Goal: Find contact information: Find contact information

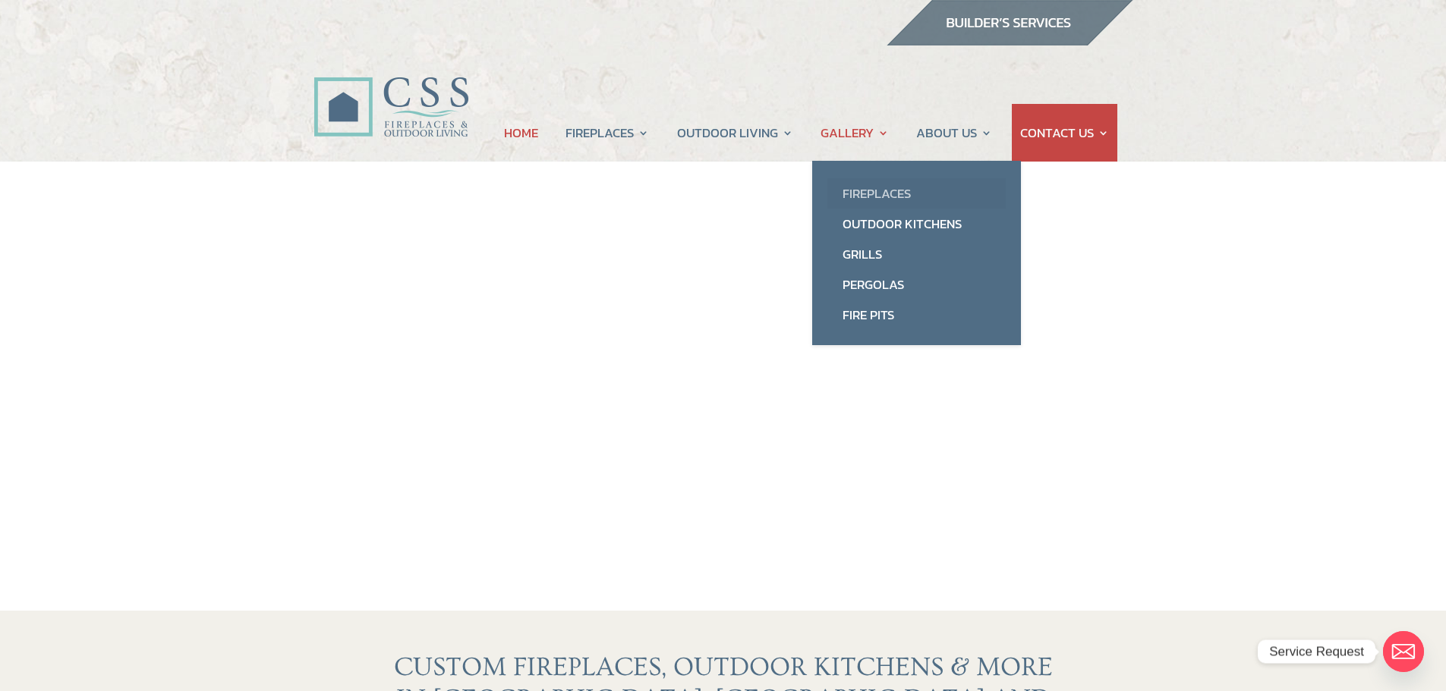
click at [874, 190] on link "Fireplaces" at bounding box center [916, 193] width 178 height 30
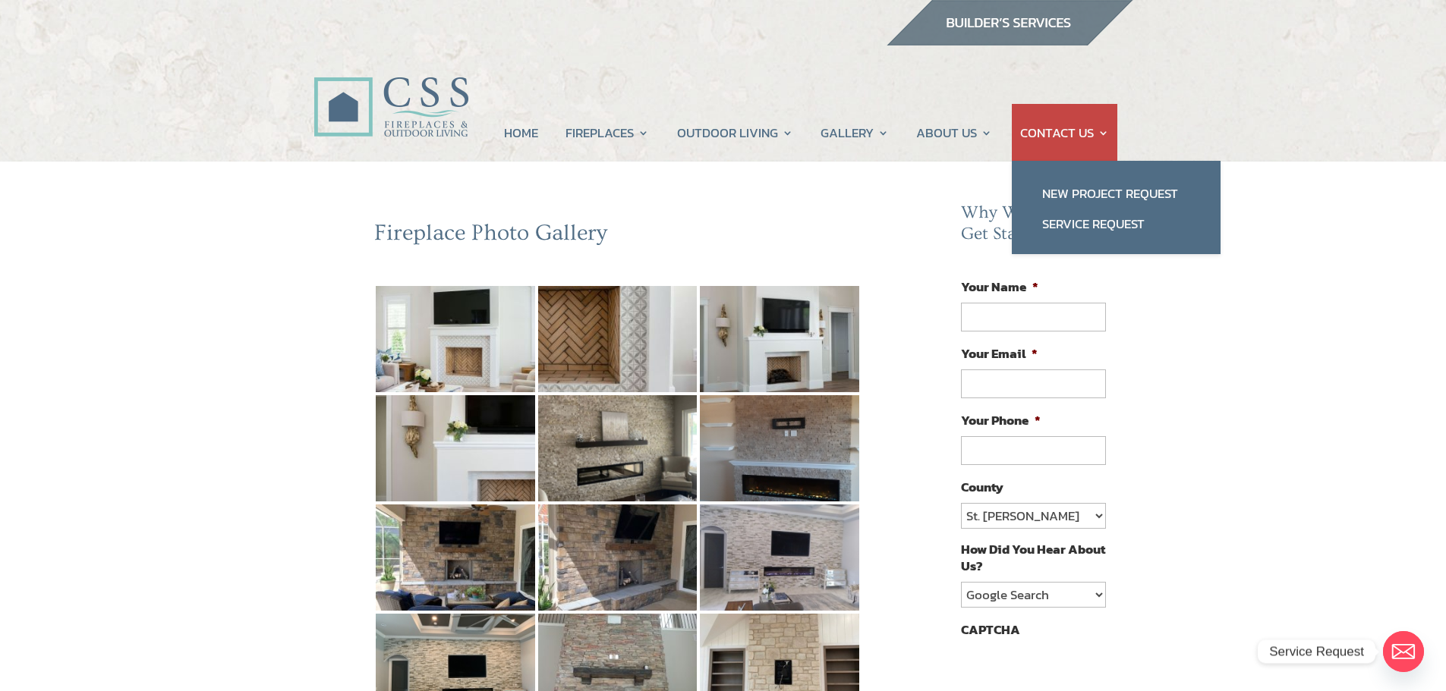
click at [1054, 131] on link "CONTACT US" at bounding box center [1064, 133] width 89 height 58
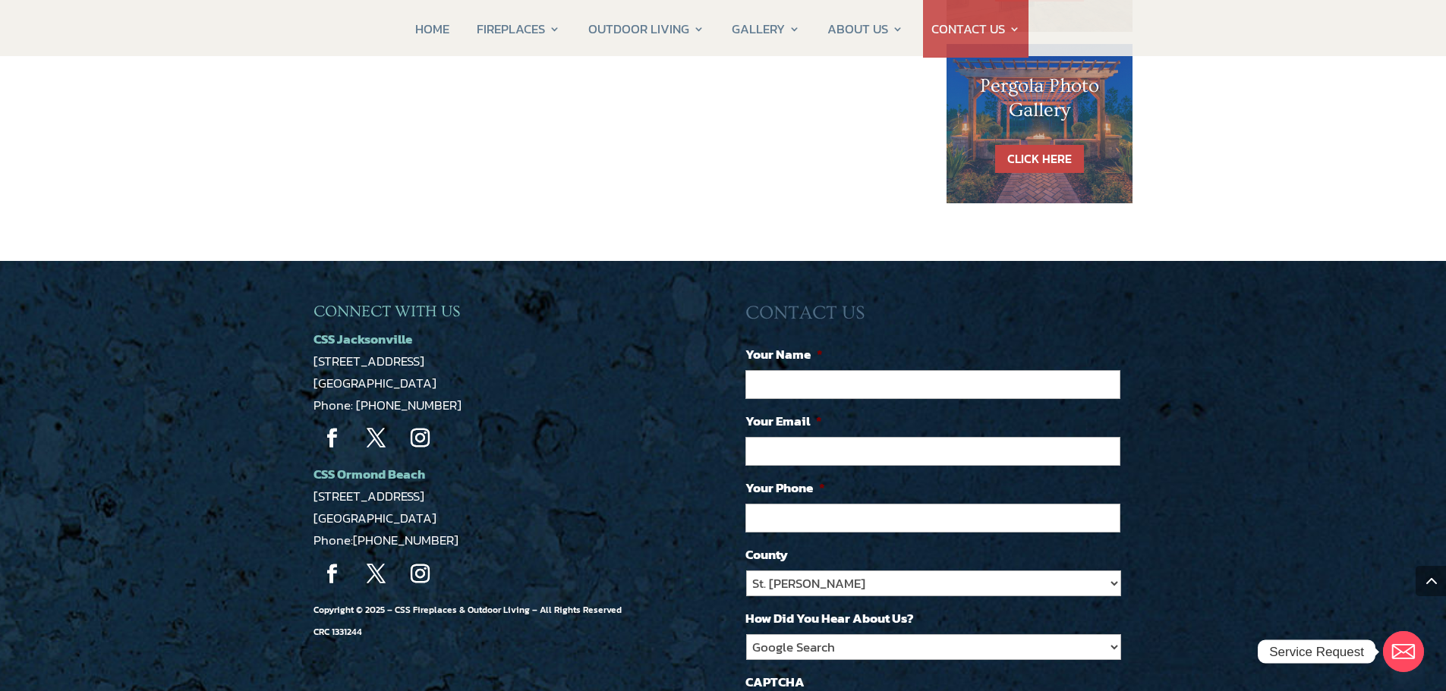
scroll to position [1139, 0]
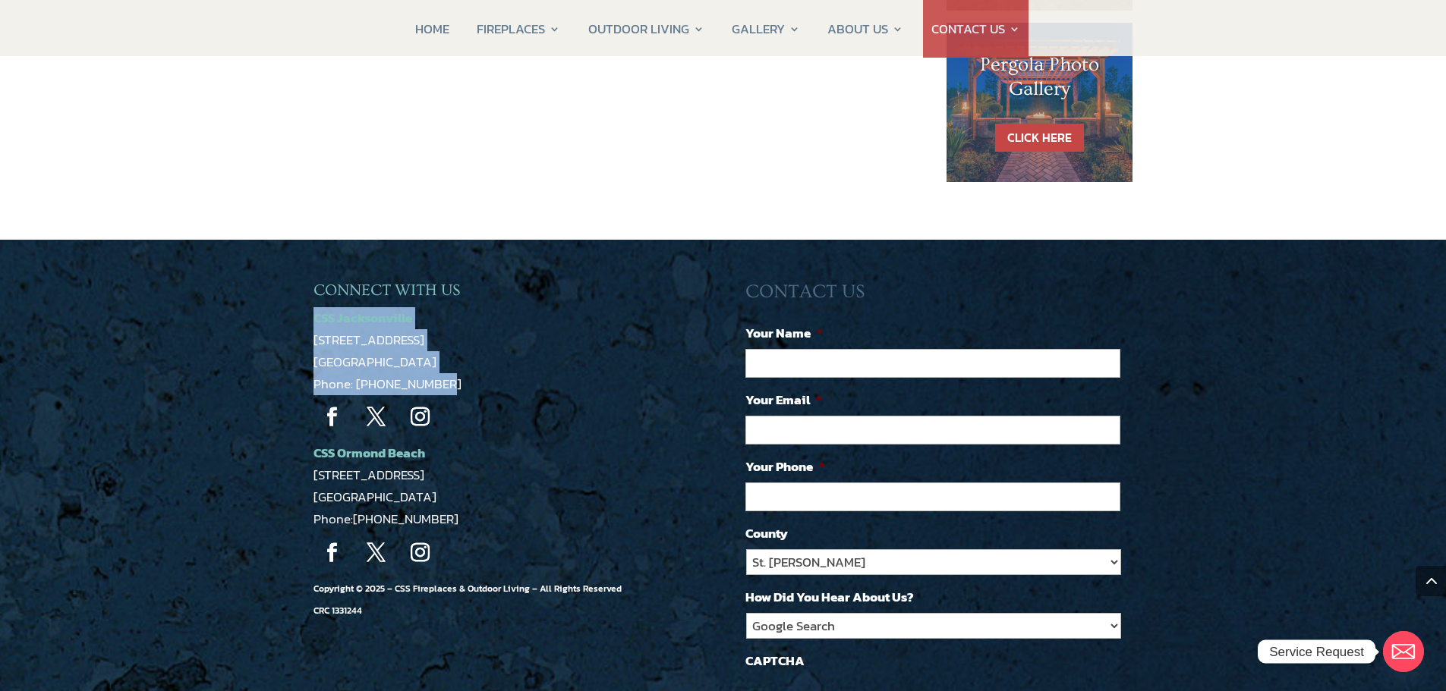
drag, startPoint x: 474, startPoint y: 388, endPoint x: 317, endPoint y: 326, distance: 169.0
click at [317, 326] on p "CSS Jacksonville [STREET_ADDRESS] Phone: [PHONE_NUMBER]" at bounding box center [506, 351] width 387 height 88
copy p "CSS Jacksonville [STREET_ADDRESS] Phone: [PHONE_NUMBER]"
